Goal: Task Accomplishment & Management: Manage account settings

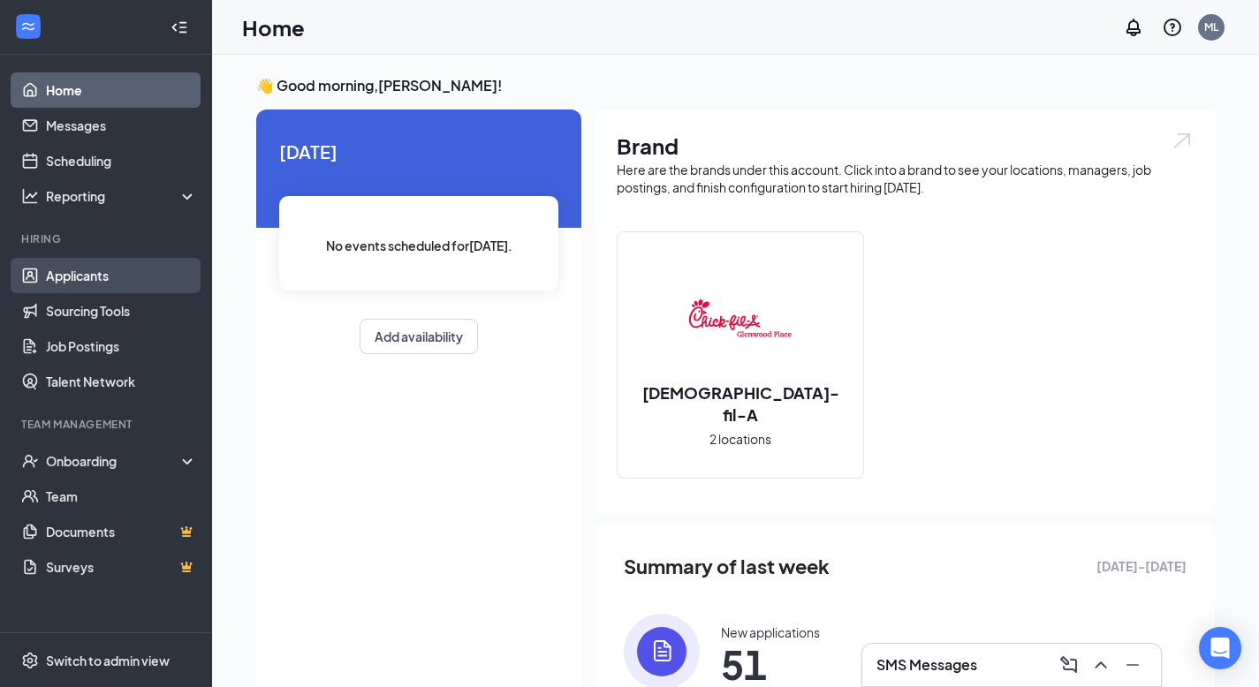
click at [96, 285] on link "Applicants" at bounding box center [121, 275] width 151 height 35
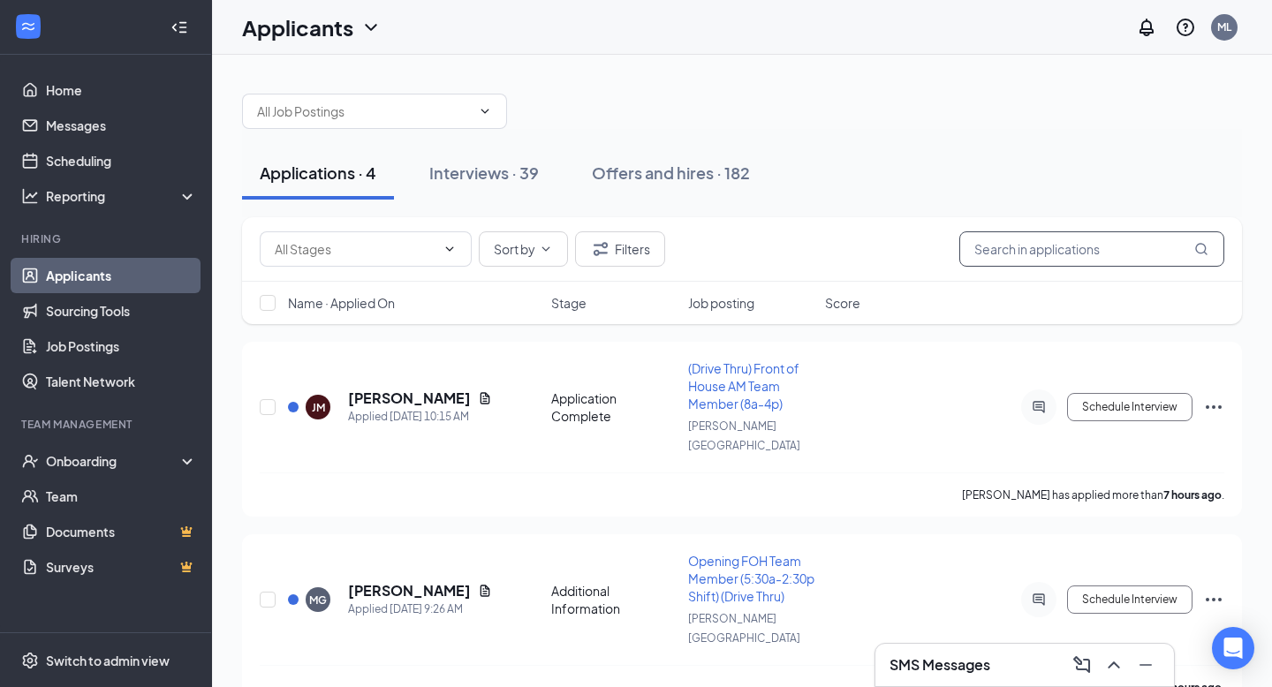
click at [1087, 264] on input "text" at bounding box center [1092, 249] width 265 height 35
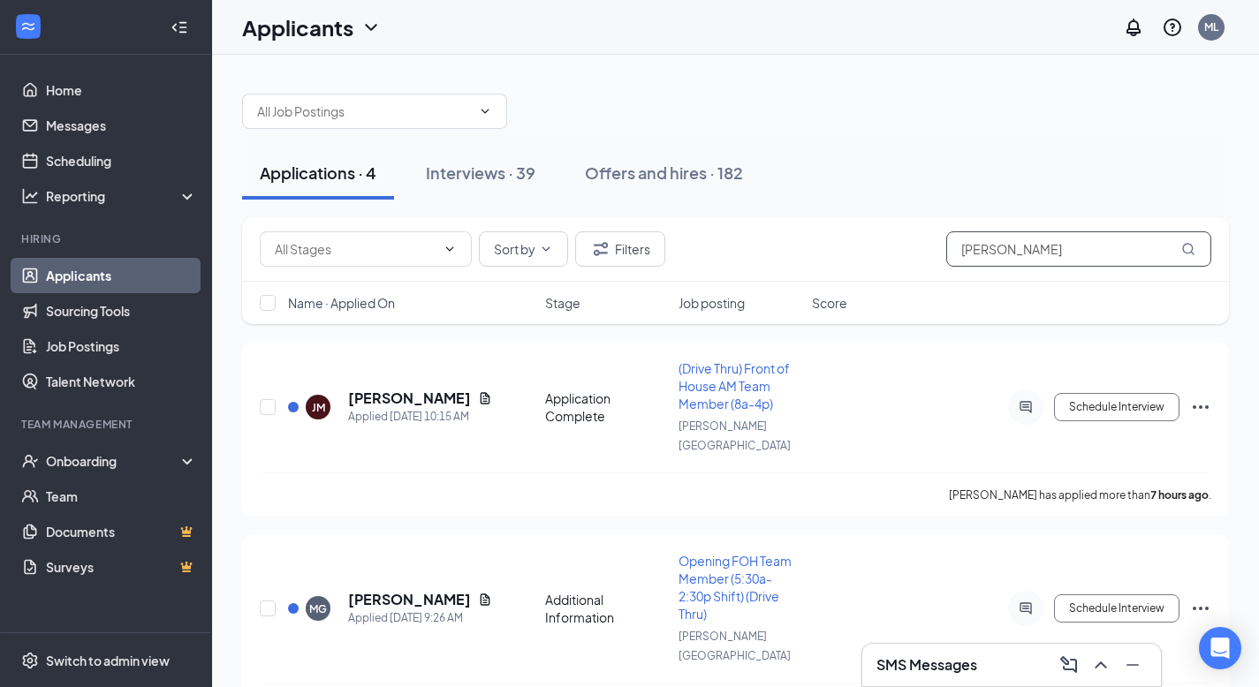
type input "[PERSON_NAME]"
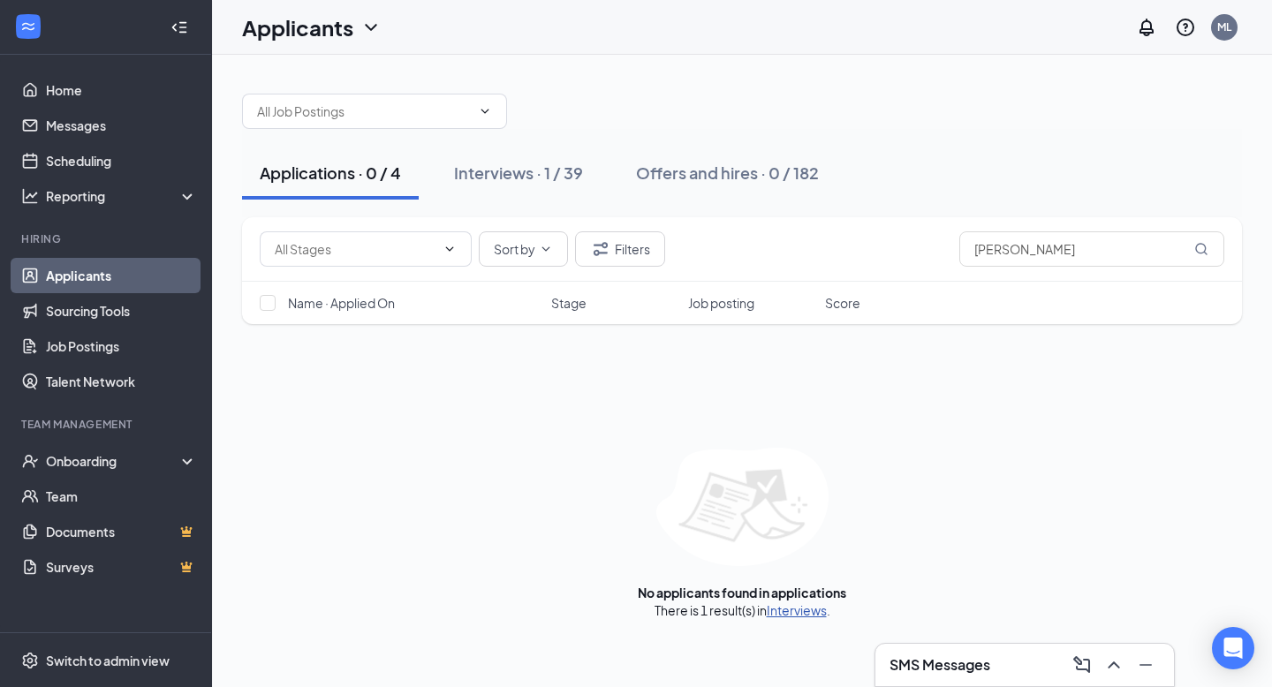
click at [796, 613] on link "Interviews" at bounding box center [797, 611] width 60 height 16
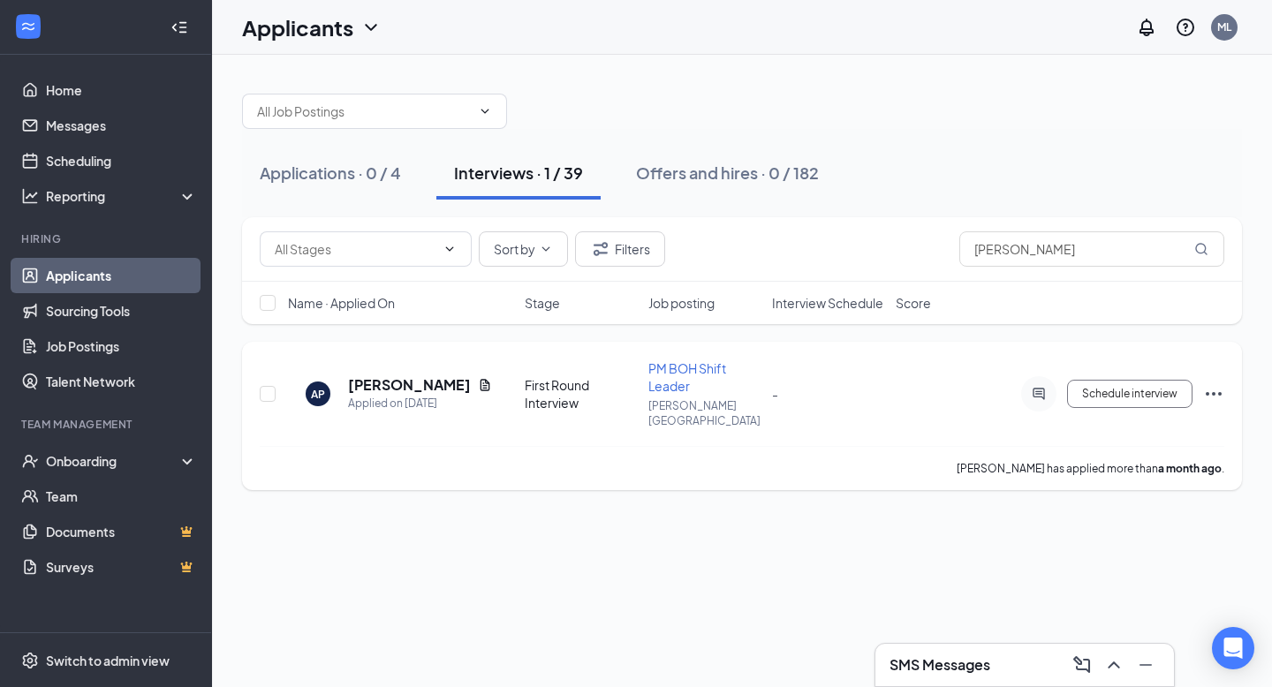
click at [400, 395] on div "Applied on [DATE]" at bounding box center [420, 404] width 144 height 18
click at [400, 376] on h5 "[PERSON_NAME]" at bounding box center [409, 385] width 123 height 19
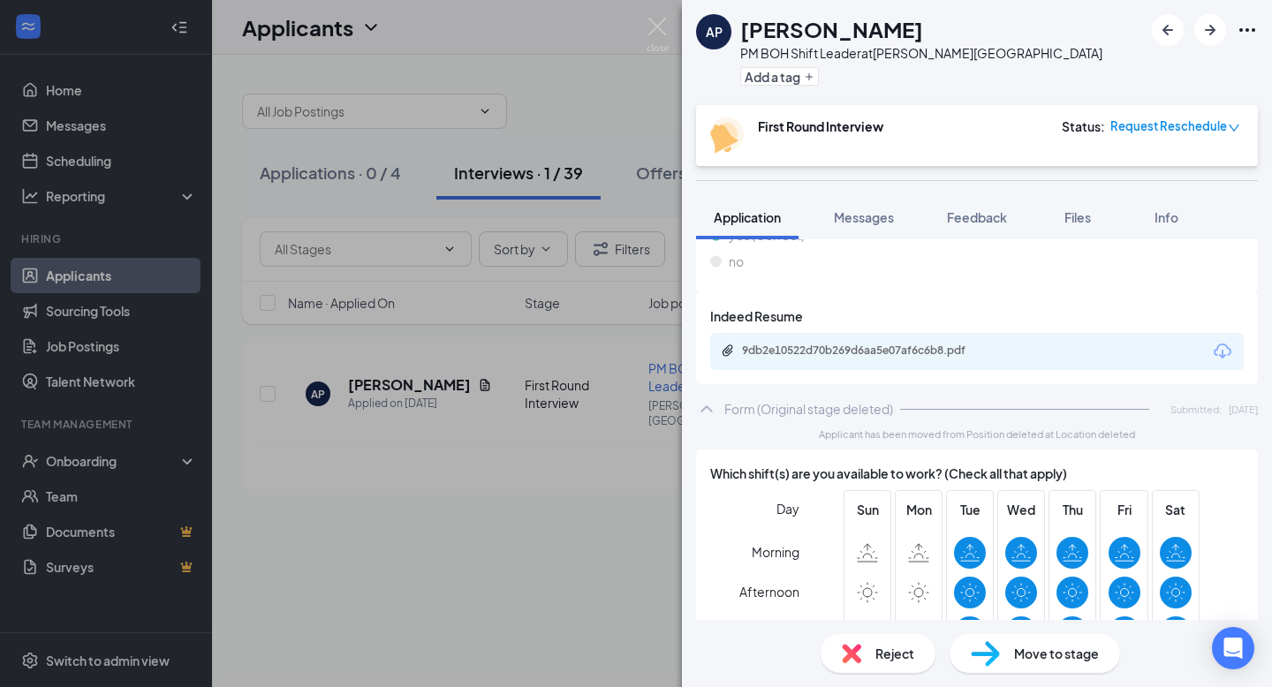
scroll to position [551, 0]
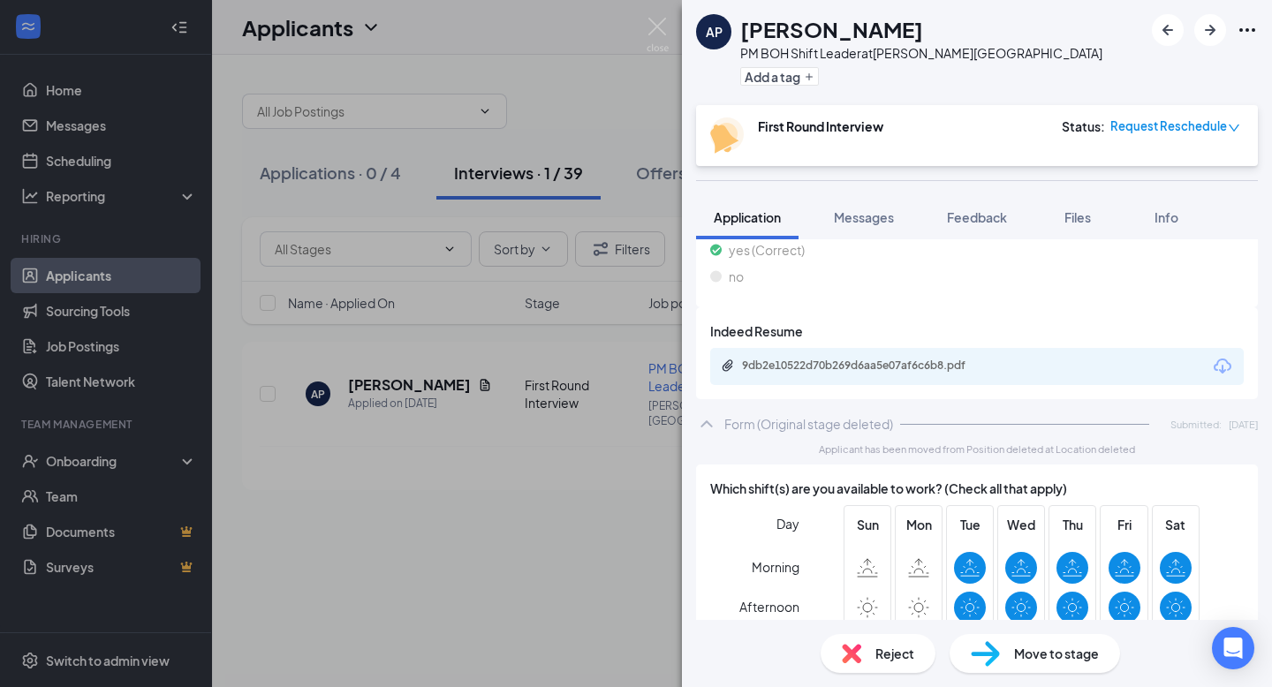
click at [1214, 369] on icon "Download" at bounding box center [1223, 366] width 18 height 15
